Goal: Information Seeking & Learning: Check status

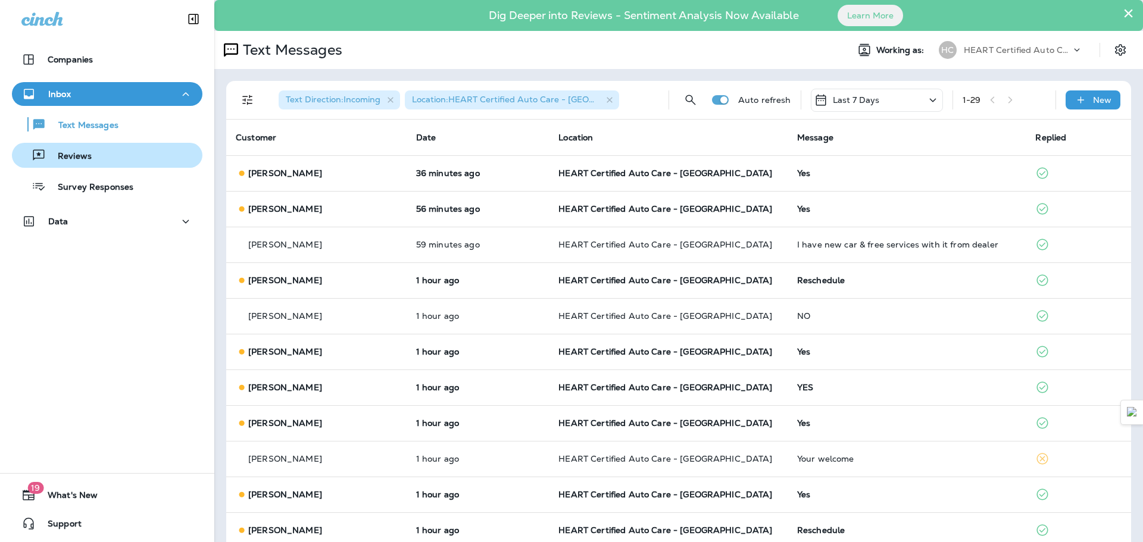
click at [93, 160] on div "Reviews" at bounding box center [107, 155] width 181 height 18
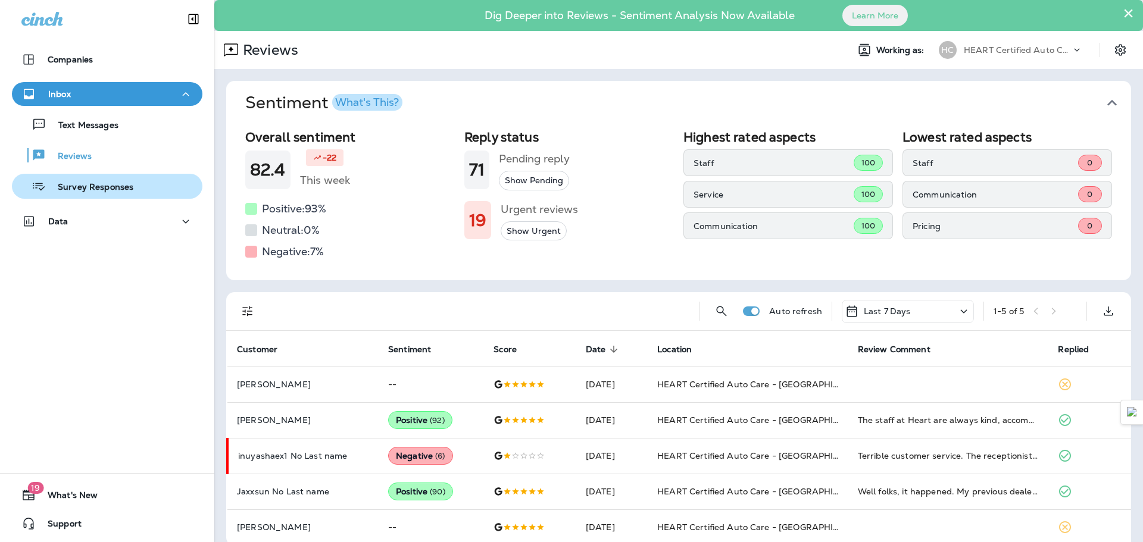
click at [96, 186] on p "Survey Responses" at bounding box center [89, 187] width 87 height 11
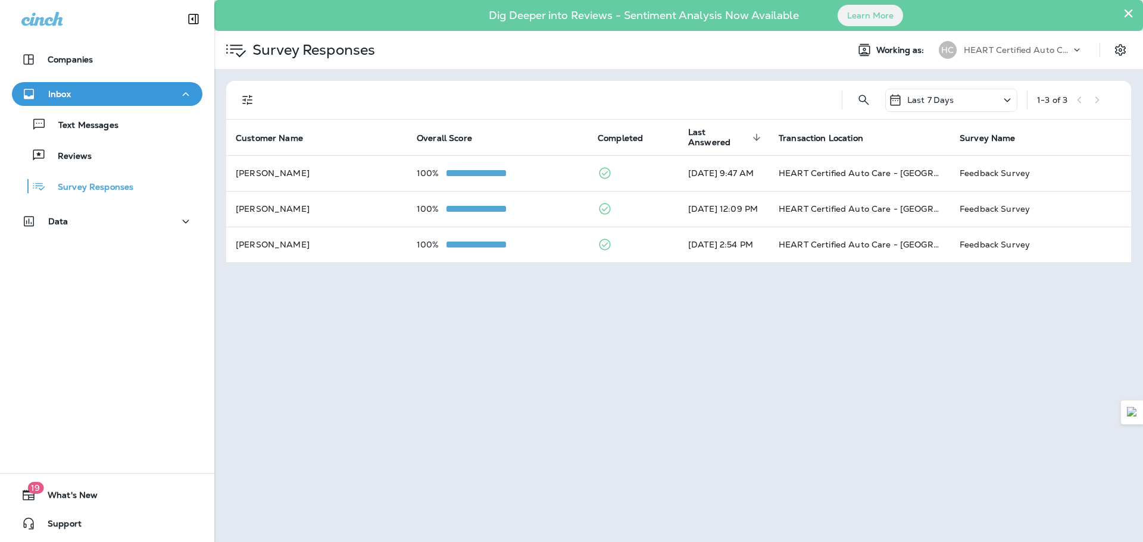
click at [78, 137] on div "Text Messages Reviews Survey Responses" at bounding box center [107, 152] width 190 height 93
click at [81, 133] on button "Text Messages" at bounding box center [107, 124] width 190 height 25
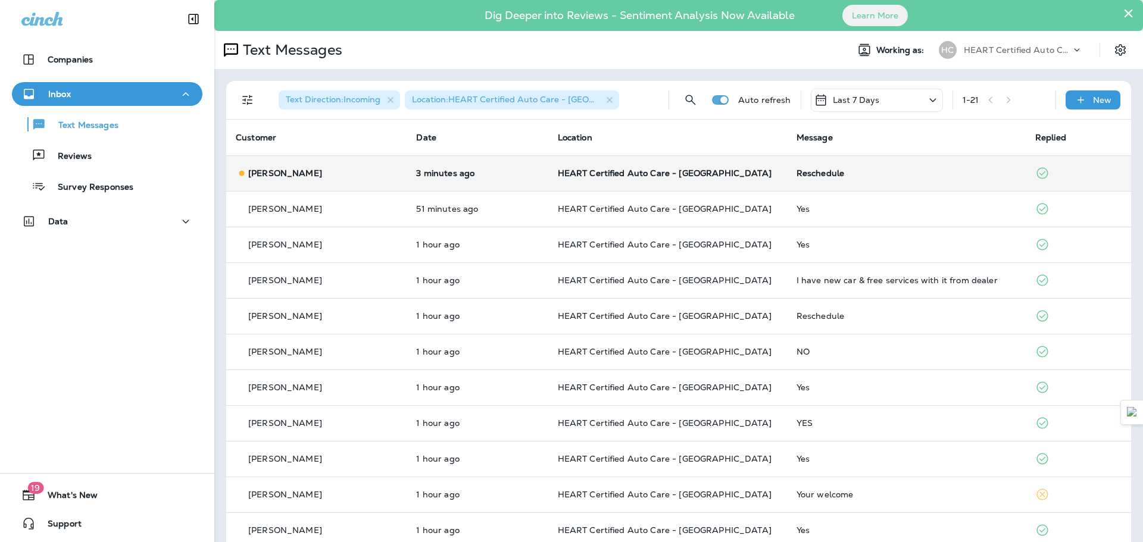
click at [334, 161] on td "[PERSON_NAME]" at bounding box center [316, 173] width 180 height 36
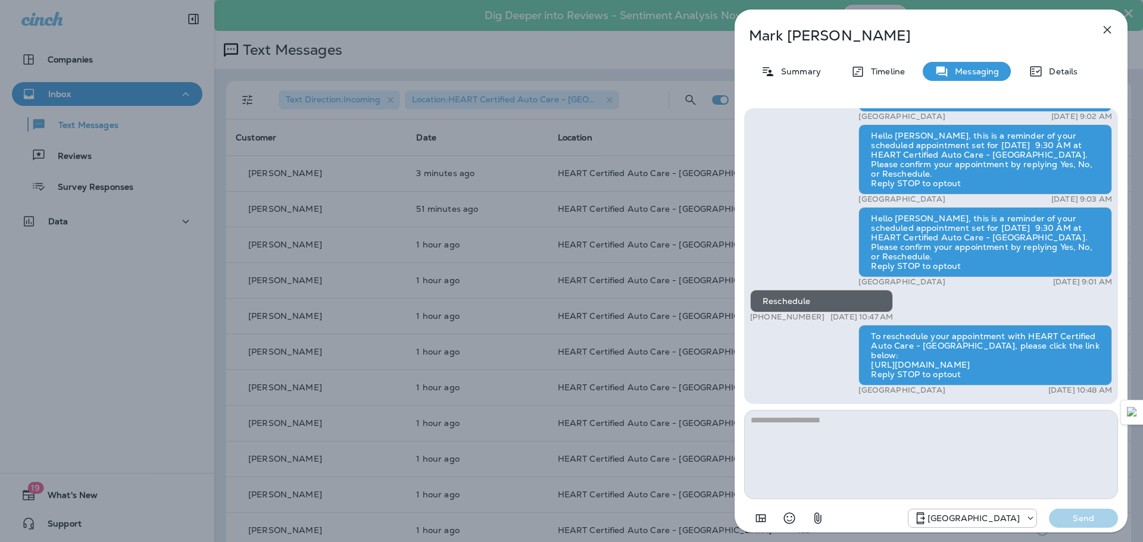
click at [112, 156] on div "[PERSON_NAME] Summary Timeline Messaging Details Hello [PERSON_NAME], this is a…" at bounding box center [571, 271] width 1143 height 542
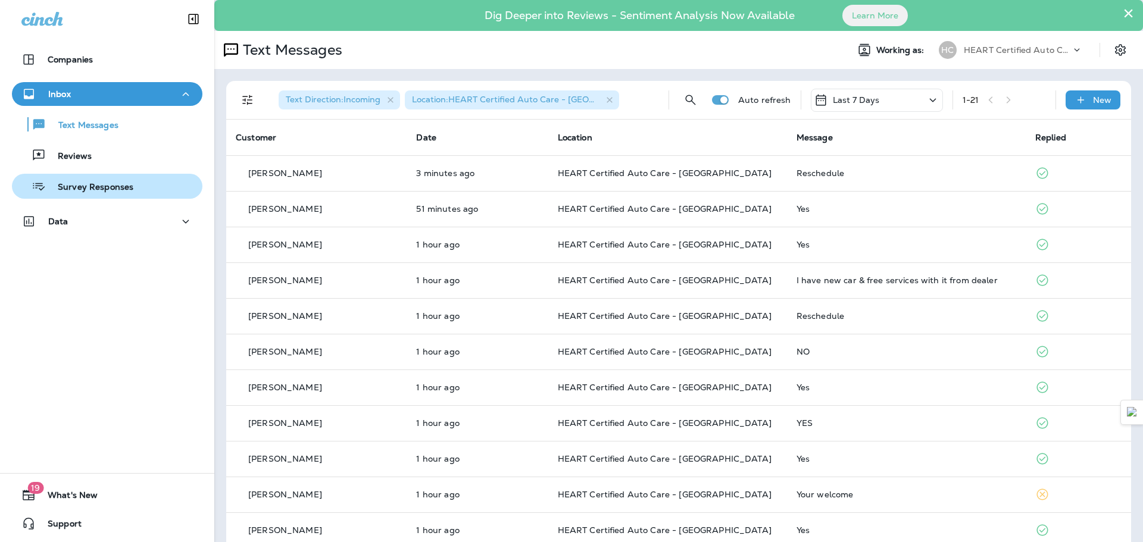
click at [125, 190] on p "Survey Responses" at bounding box center [89, 187] width 87 height 11
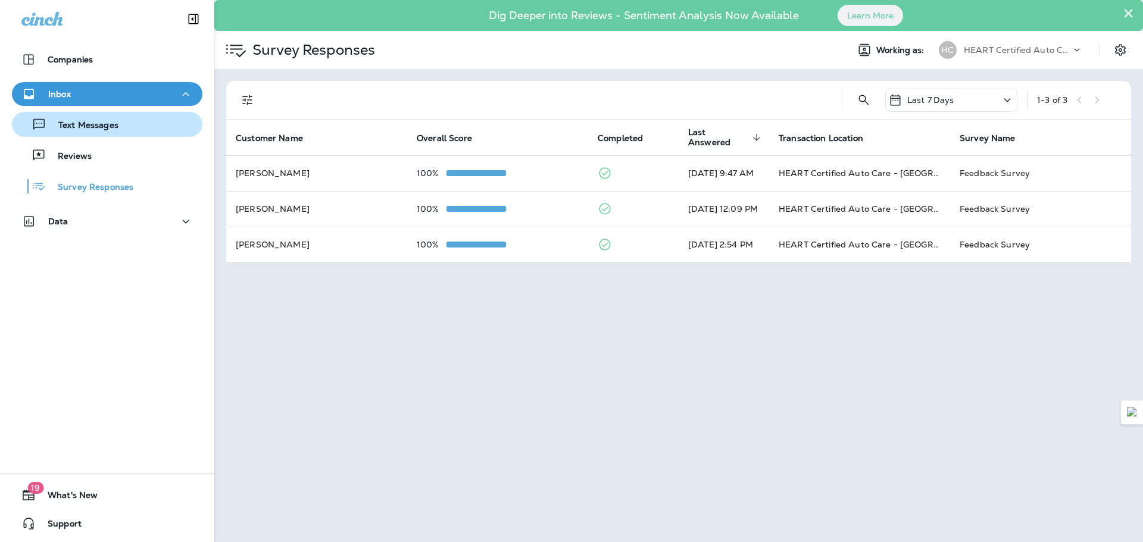
click at [101, 130] on p "Text Messages" at bounding box center [82, 125] width 72 height 11
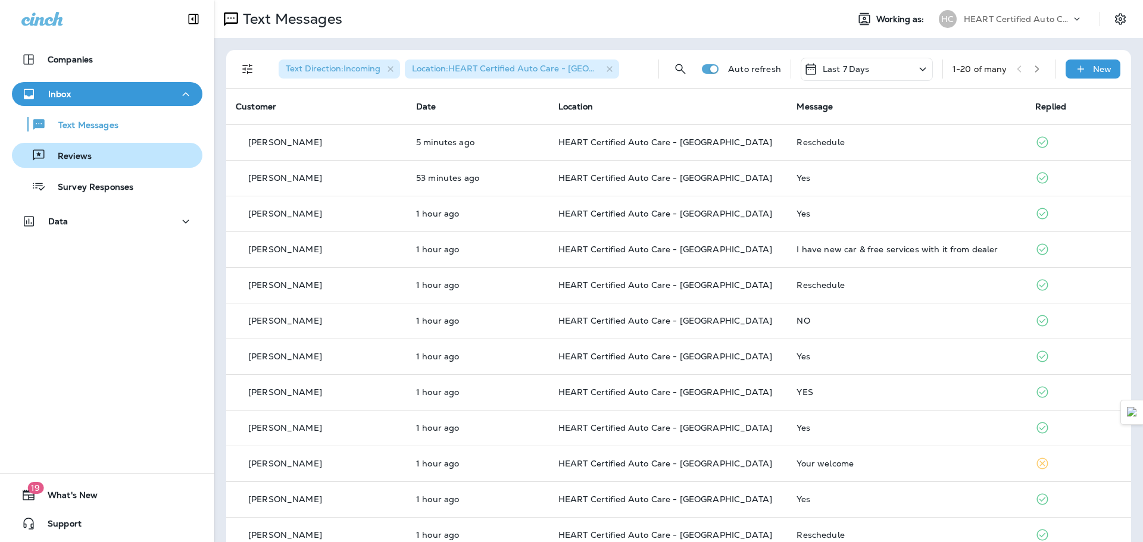
click at [91, 154] on div "Reviews" at bounding box center [107, 155] width 181 height 18
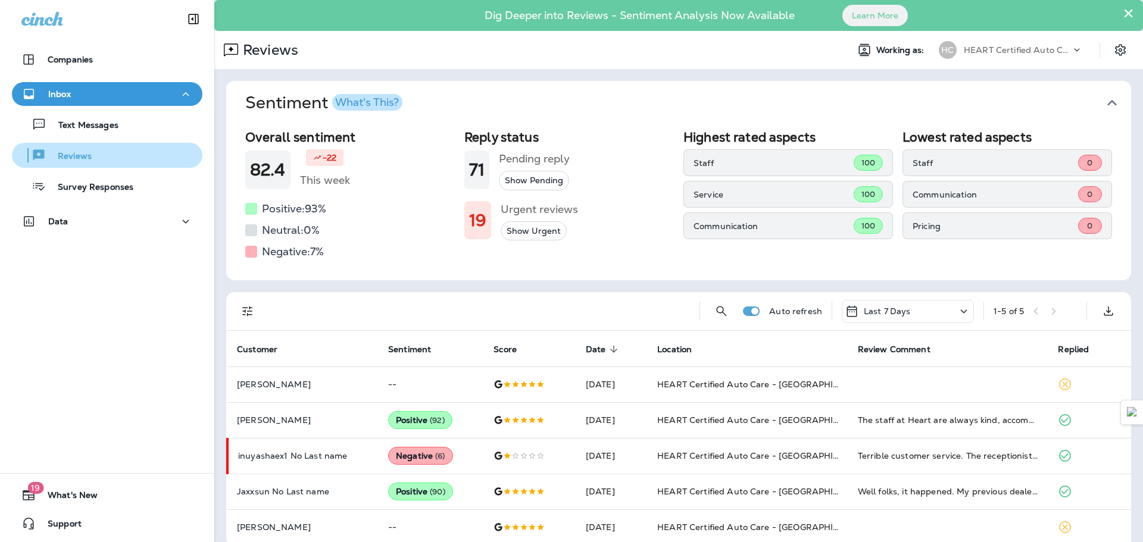
click at [115, 145] on button "Reviews" at bounding box center [107, 155] width 190 height 25
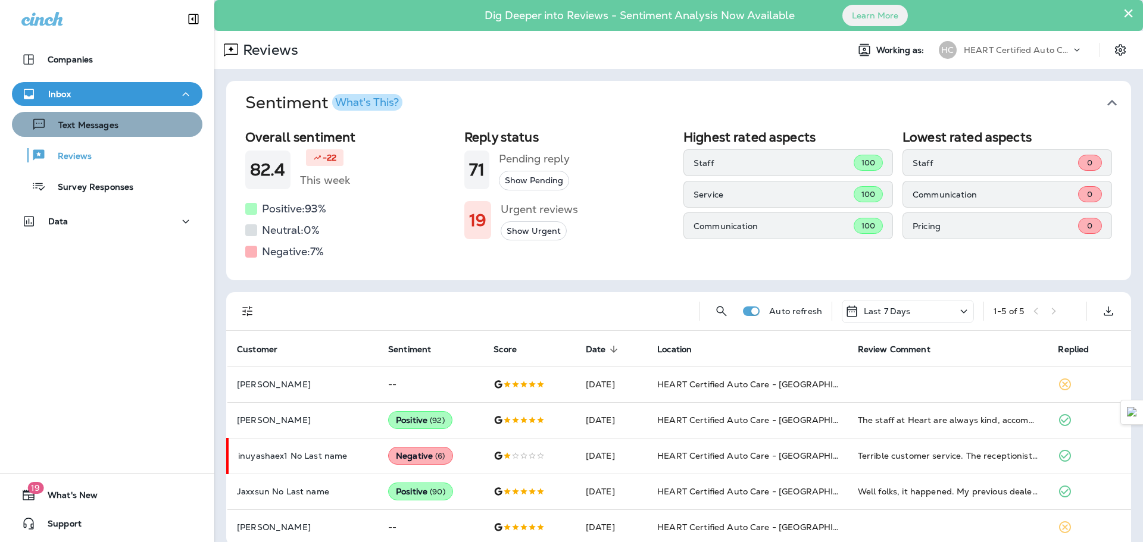
click at [124, 123] on div "Text Messages" at bounding box center [107, 124] width 181 height 18
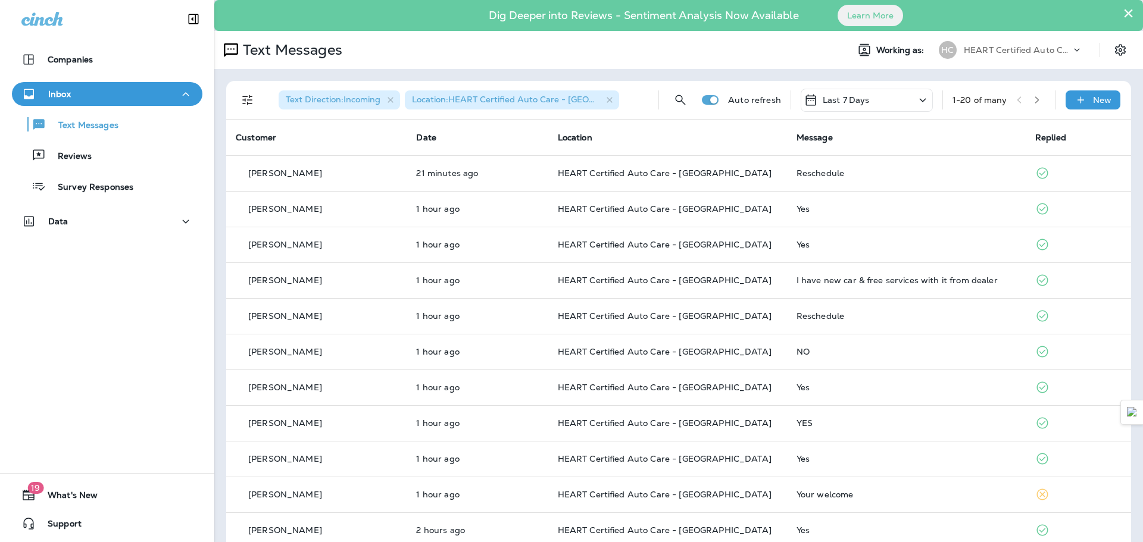
click at [123, 142] on div "Text Messages Reviews Survey Responses" at bounding box center [107, 152] width 190 height 93
click at [126, 151] on div "Reviews" at bounding box center [107, 155] width 181 height 18
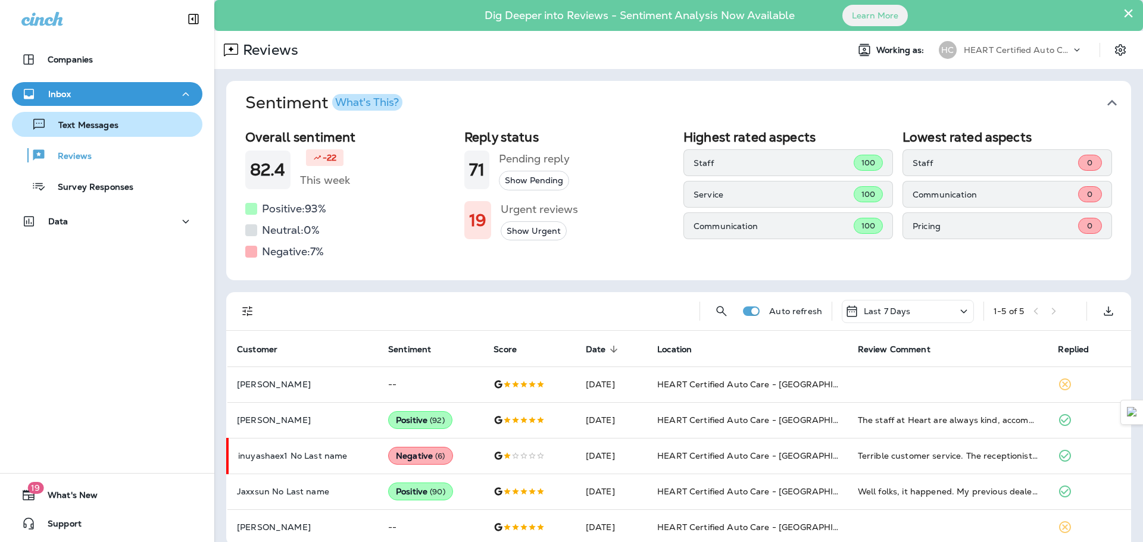
click at [86, 118] on div "Text Messages" at bounding box center [68, 124] width 102 height 18
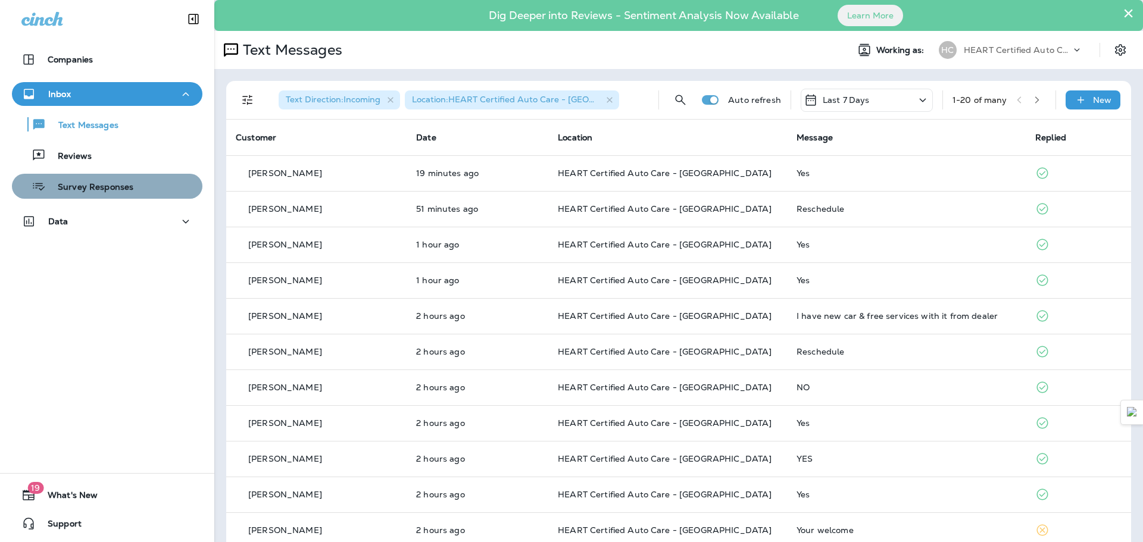
click at [120, 187] on p "Survey Responses" at bounding box center [89, 187] width 87 height 11
